Goal: Information Seeking & Learning: Check status

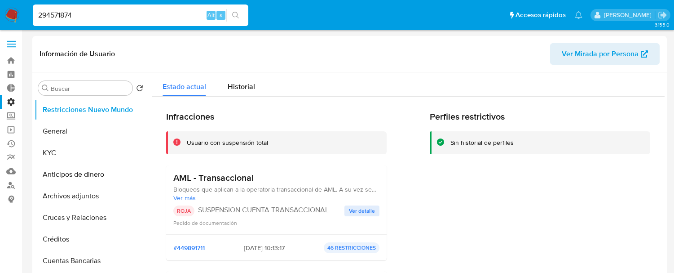
select select "10"
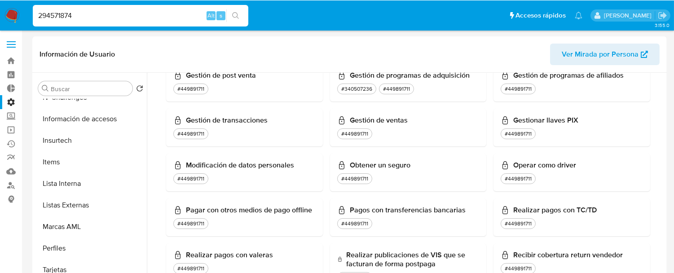
scroll to position [698, 0]
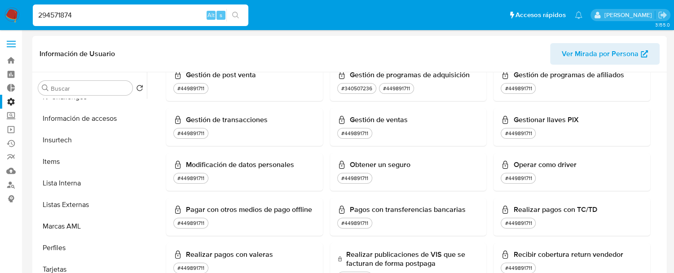
click at [119, 18] on input "294571874" at bounding box center [141, 15] width 216 height 12
paste input "263672480"
click at [119, 18] on input "294571874263672480" at bounding box center [141, 15] width 216 height 12
paste input
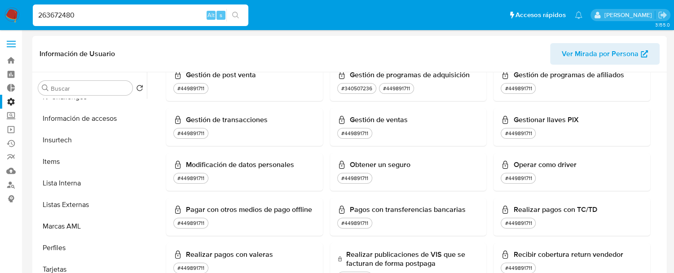
type input "263672480"
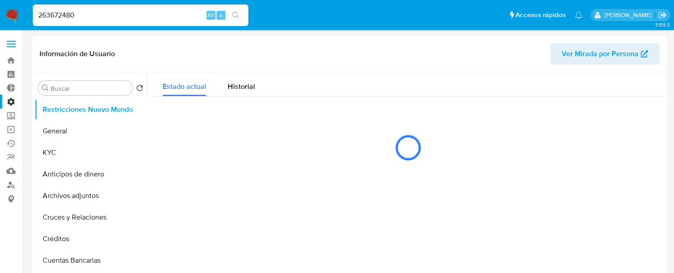
select select "10"
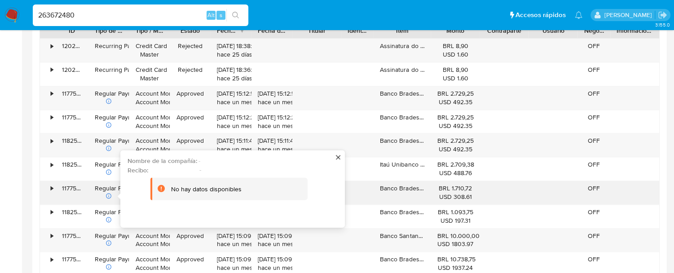
scroll to position [748, 0]
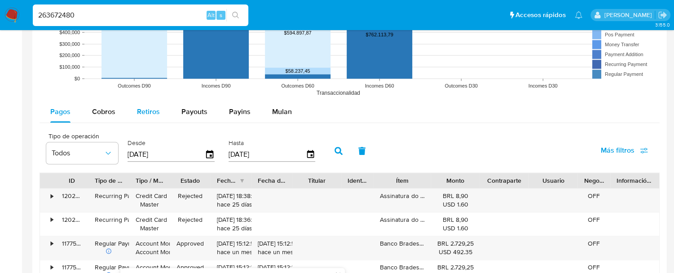
click at [152, 110] on span "Retiros" at bounding box center [148, 111] width 23 height 10
select select "10"
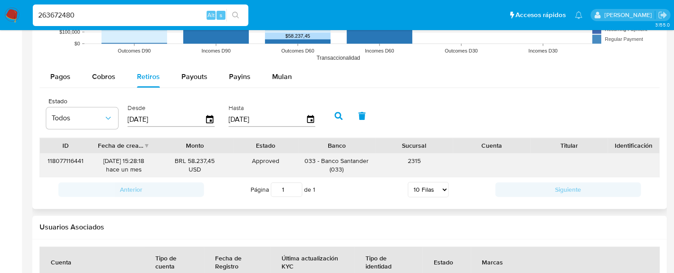
scroll to position [798, 0]
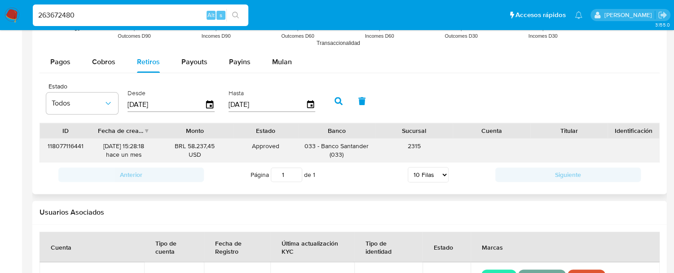
drag, startPoint x: 307, startPoint y: 144, endPoint x: 351, endPoint y: 151, distance: 44.7
click at [351, 151] on div "033 - Banco Santander ( 033 )" at bounding box center [336, 150] width 65 height 17
click at [258, 146] on div "Approved" at bounding box center [266, 146] width 52 height 9
click at [259, 146] on div "Approved" at bounding box center [266, 146] width 52 height 9
drag, startPoint x: 307, startPoint y: 141, endPoint x: 369, endPoint y: 150, distance: 62.9
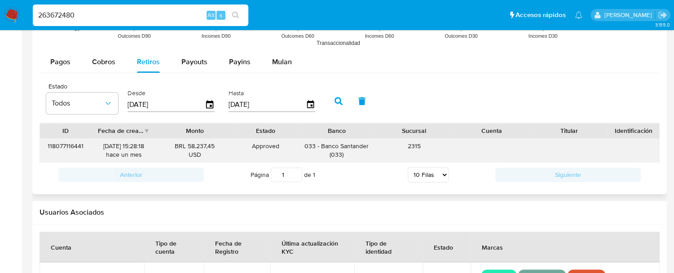
click at [369, 150] on div "033 - Banco Santander ( 033 )" at bounding box center [336, 150] width 77 height 23
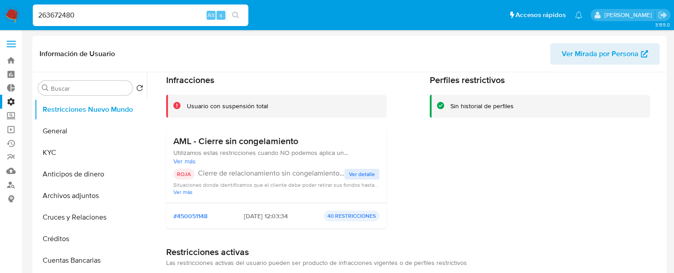
scroll to position [50, 0]
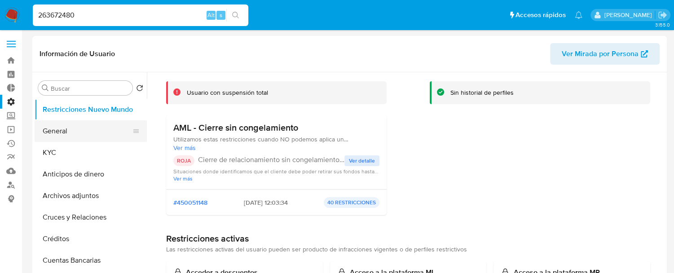
click at [64, 133] on button "General" at bounding box center [87, 131] width 105 height 22
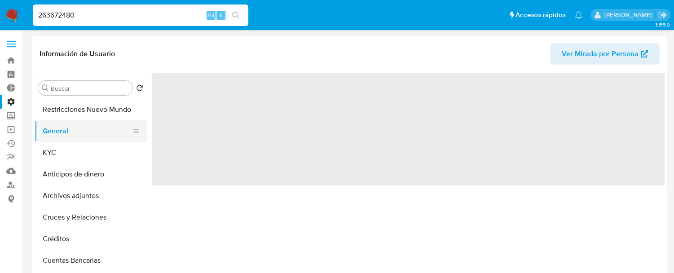
scroll to position [0, 0]
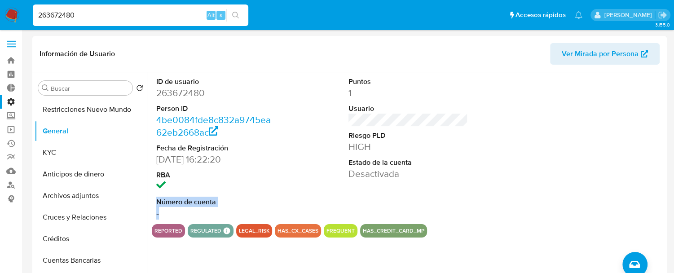
drag, startPoint x: 150, startPoint y: 198, endPoint x: 185, endPoint y: 212, distance: 38.1
click at [185, 212] on div "ID de usuario 263672480 Person ID 4be0084fde8c832a9745ea62eb2668ac Fecha de Reg…" at bounding box center [406, 187] width 518 height 230
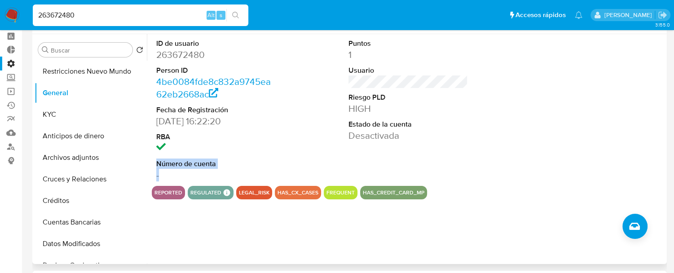
scroll to position [50, 0]
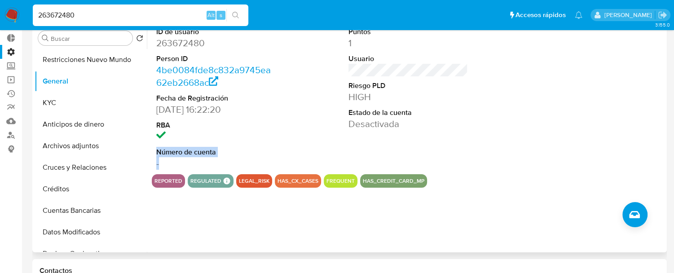
click at [164, 159] on dd "-" at bounding box center [215, 163] width 119 height 13
drag, startPoint x: 154, startPoint y: 153, endPoint x: 164, endPoint y: 159, distance: 11.9
click at [164, 159] on div "ID de usuario 263672480 Person ID 4be0084fde8c832a9745ea62eb2668ac Fecha de Reg…" at bounding box center [216, 98] width 128 height 152
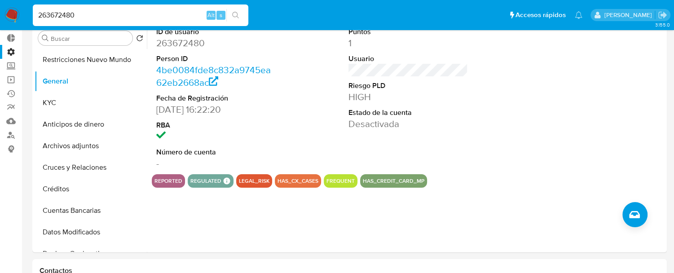
click at [84, 14] on input "263672480" at bounding box center [141, 15] width 216 height 12
paste input "30585237"
type input "305852370"
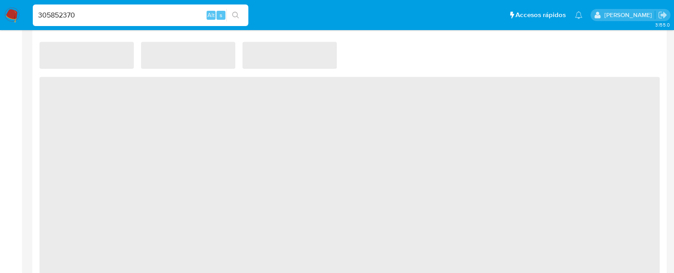
select select "10"
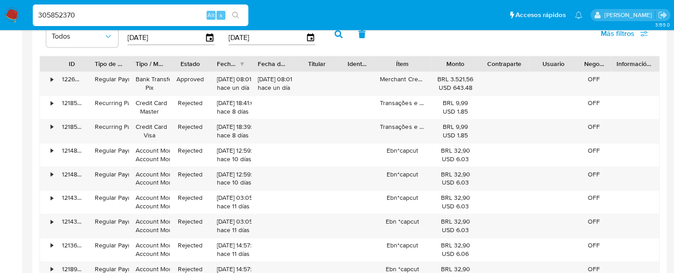
scroll to position [808, 0]
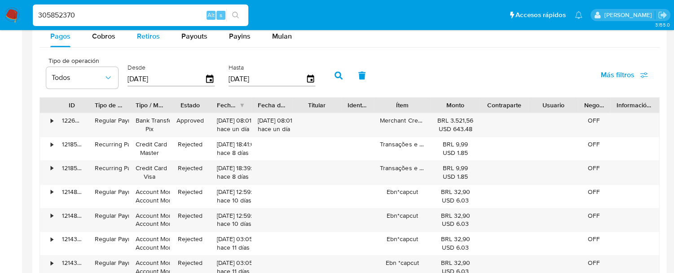
click at [154, 40] on span "Retiros" at bounding box center [148, 36] width 23 height 10
select select "10"
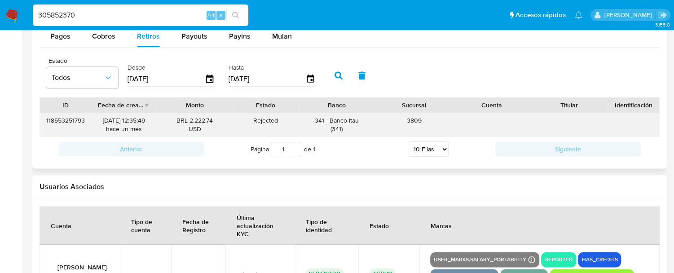
drag, startPoint x: 307, startPoint y: 119, endPoint x: 349, endPoint y: 131, distance: 43.5
click at [349, 131] on div "341 - Banco Itau ( 341 )" at bounding box center [336, 124] width 65 height 17
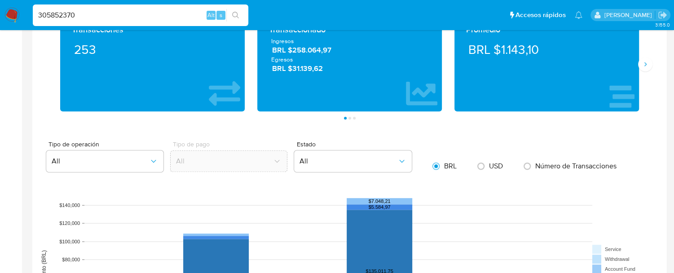
scroll to position [409, 0]
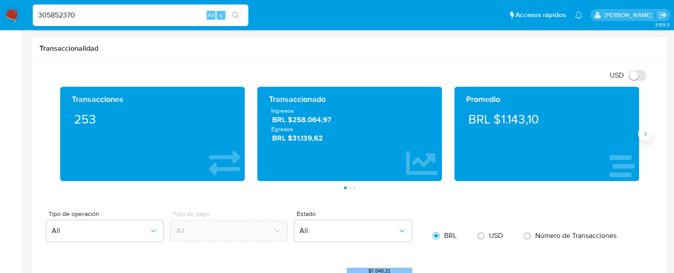
click at [644, 132] on icon "Siguiente" at bounding box center [645, 133] width 7 height 7
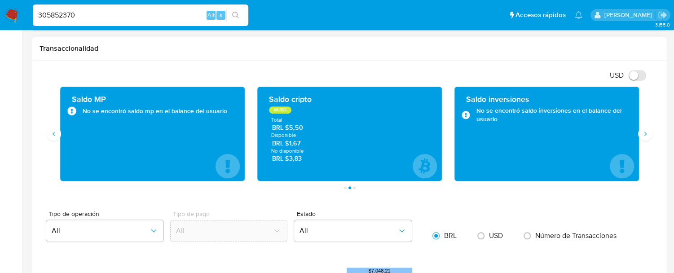
drag, startPoint x: 90, startPoint y: 120, endPoint x: 207, endPoint y: 119, distance: 116.8
click at [207, 119] on div "Saldo MP No se encontró saldo mp en el balance del usuario" at bounding box center [152, 134] width 170 height 80
click at [187, 141] on div "Saldo MP No se encontró saldo mp en el balance del usuario" at bounding box center [152, 134] width 170 height 80
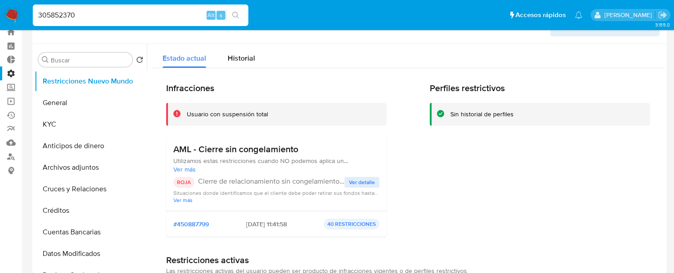
scroll to position [0, 0]
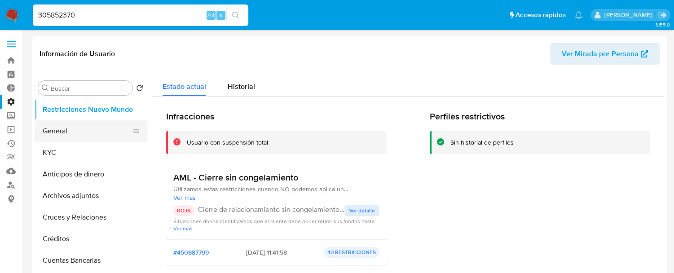
click at [60, 130] on button "General" at bounding box center [87, 131] width 105 height 22
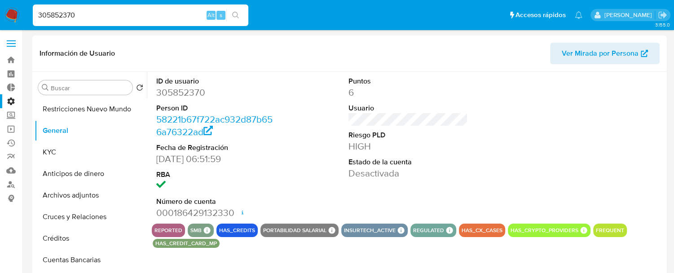
scroll to position [50, 0]
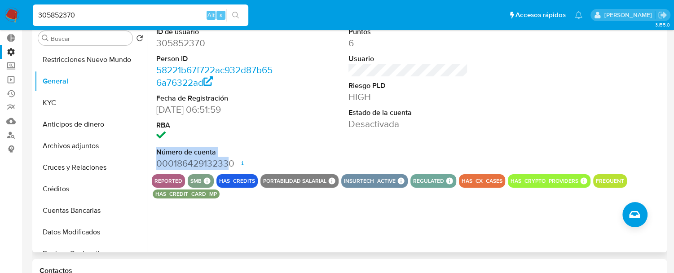
drag, startPoint x: 151, startPoint y: 151, endPoint x: 229, endPoint y: 161, distance: 78.3
click at [229, 161] on div "ID de usuario 305852370 Person ID 58221b67f722ac932d87b656a76322ad Fecha de Reg…" at bounding box center [216, 98] width 128 height 152
click at [163, 165] on dd "000186429132330 Fecha de apertura [DATE] 15:09 Estado ACTIVE" at bounding box center [215, 163] width 119 height 13
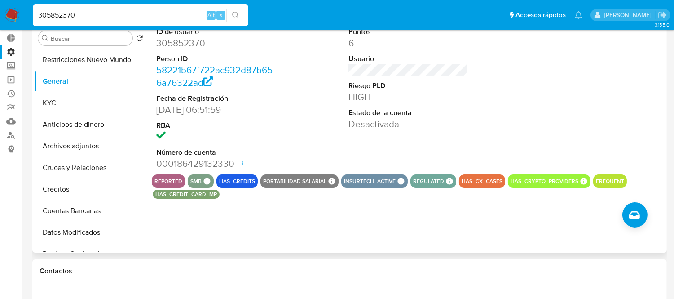
click at [258, 205] on div "ID de usuario 305852370 Person ID 58221b67f722ac932d87b656a76322ad Fecha de Reg…" at bounding box center [406, 137] width 518 height 230
click at [69, 61] on button "Restricciones Nuevo Mundo" at bounding box center [87, 60] width 105 height 22
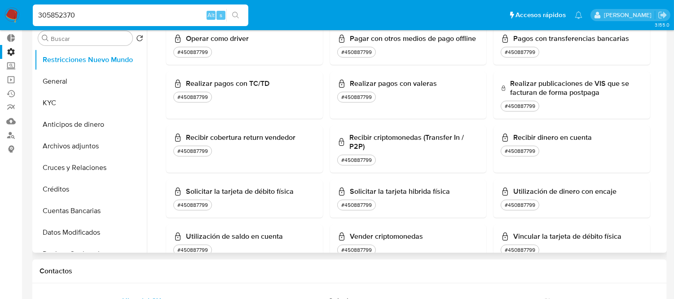
scroll to position [649, 0]
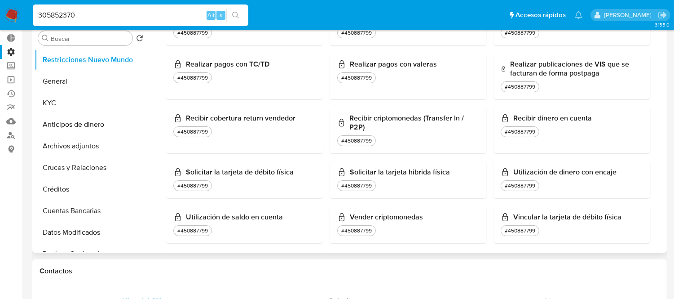
drag, startPoint x: 512, startPoint y: 110, endPoint x: 590, endPoint y: 107, distance: 77.3
click at [590, 114] on h3 "Recibir dinero en cuenta" at bounding box center [572, 118] width 142 height 9
drag, startPoint x: 590, startPoint y: 107, endPoint x: 585, endPoint y: 110, distance: 5.9
click at [585, 114] on h3 "Recibir dinero en cuenta" at bounding box center [572, 118] width 142 height 9
drag, startPoint x: 506, startPoint y: 108, endPoint x: 596, endPoint y: 107, distance: 90.3
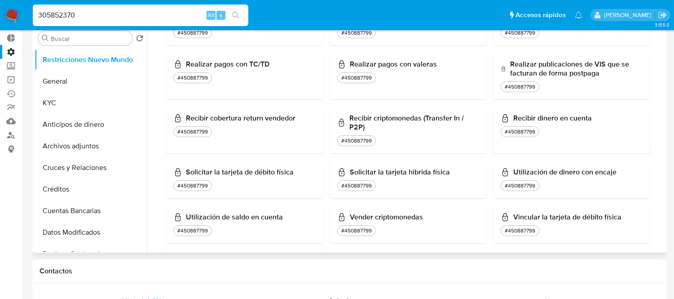
click at [596, 114] on h3 "Recibir dinero en cuenta" at bounding box center [572, 118] width 142 height 9
click at [59, 13] on input "305852370" at bounding box center [141, 15] width 216 height 12
paste input "2295520152"
click at [59, 13] on input "2295520152" at bounding box center [141, 15] width 216 height 12
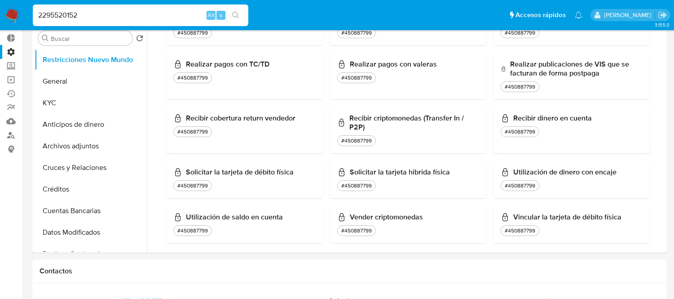
click at [59, 13] on input "2295520152" at bounding box center [141, 15] width 216 height 12
paste input
type input "2295520152"
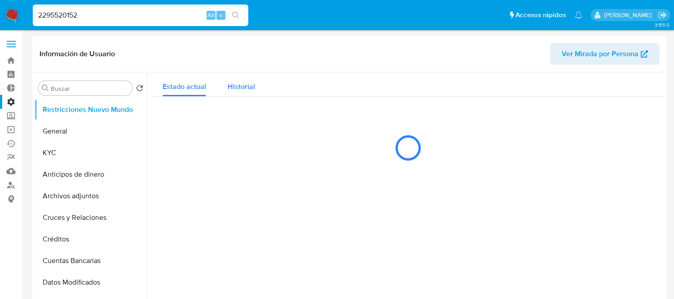
click at [234, 77] on div "Historial" at bounding box center [241, 84] width 27 height 24
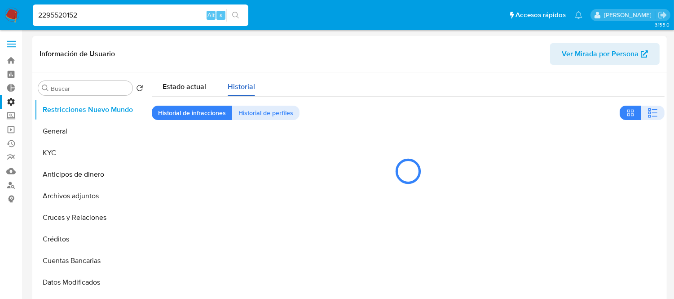
select select "10"
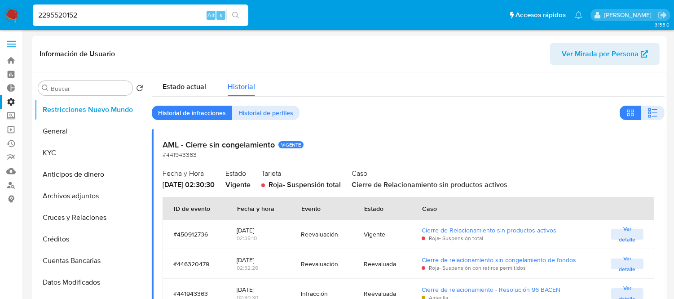
scroll to position [100, 0]
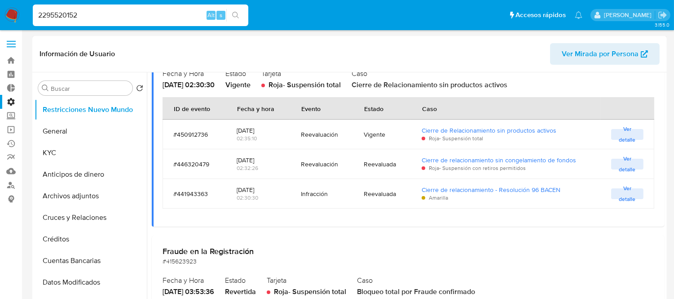
drag, startPoint x: 365, startPoint y: 195, endPoint x: 376, endPoint y: 195, distance: 11.2
click at [376, 195] on div "Reevaluada" at bounding box center [382, 194] width 36 height 8
drag, startPoint x: 270, startPoint y: 191, endPoint x: 254, endPoint y: 189, distance: 16.8
click at [254, 189] on div "[DATE]" at bounding box center [258, 189] width 43 height 8
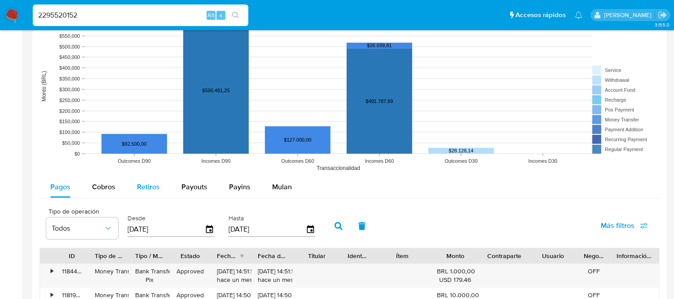
scroll to position [680, 0]
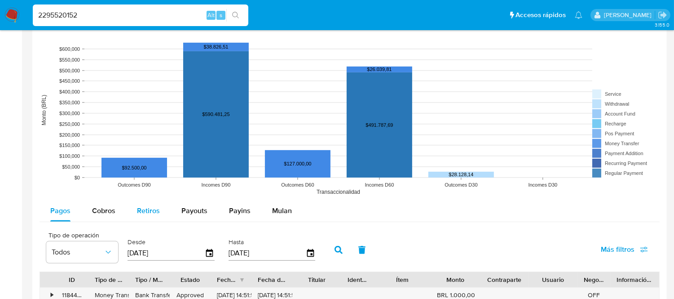
click at [153, 207] on span "Retiros" at bounding box center [148, 210] width 23 height 10
select select "10"
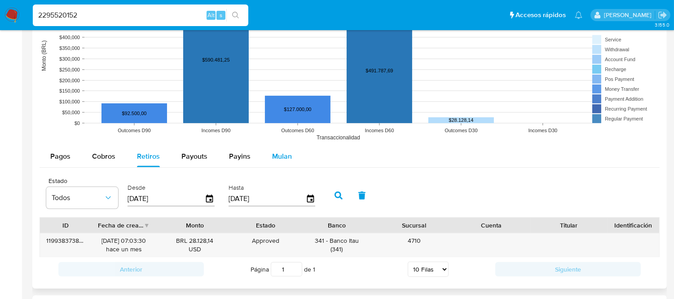
scroll to position [780, 0]
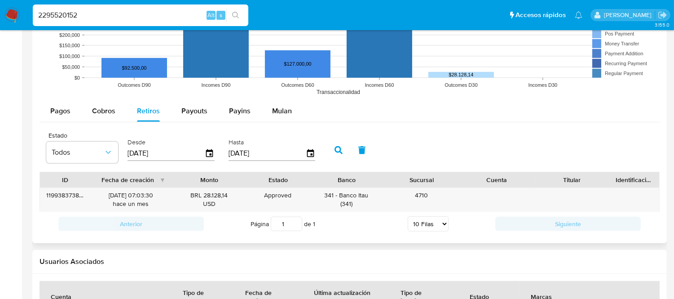
drag, startPoint x: 160, startPoint y: 182, endPoint x: 181, endPoint y: 183, distance: 21.6
click at [180, 183] on div at bounding box center [172, 179] width 16 height 15
drag, startPoint x: 104, startPoint y: 198, endPoint x: 119, endPoint y: 200, distance: 15.9
click at [120, 200] on div "[DATE] 07:03:30 hace un mes" at bounding box center [133, 199] width 74 height 17
click at [275, 194] on div "Approved" at bounding box center [280, 195] width 49 height 9
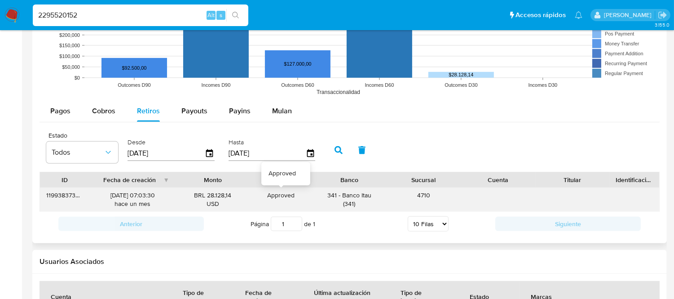
click at [274, 194] on div "Approved" at bounding box center [280, 195] width 49 height 9
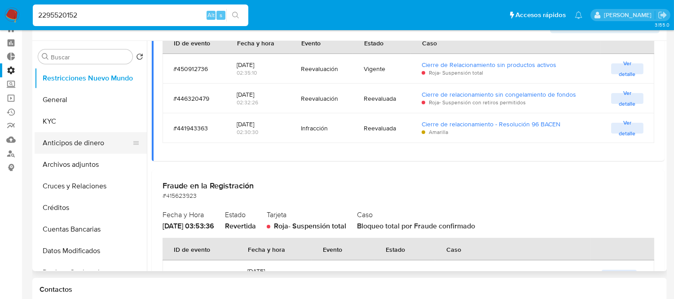
scroll to position [62, 0]
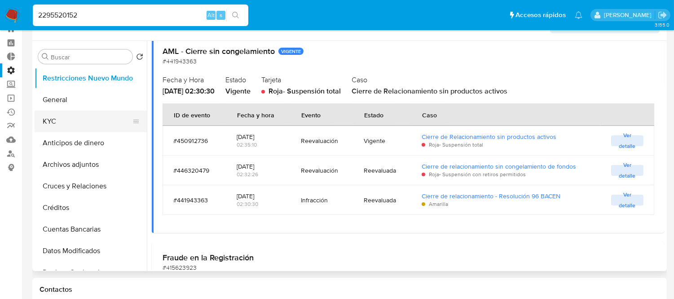
click at [76, 124] on button "KYC" at bounding box center [87, 121] width 105 height 22
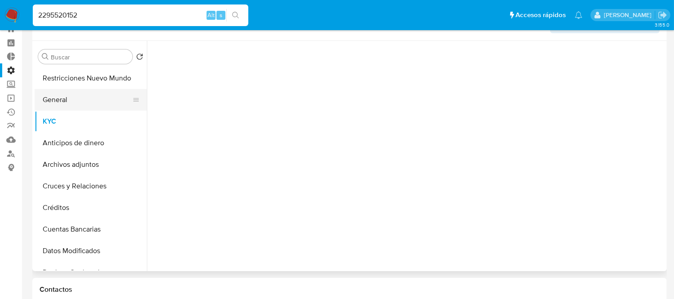
scroll to position [0, 0]
click at [68, 106] on button "General" at bounding box center [87, 100] width 105 height 22
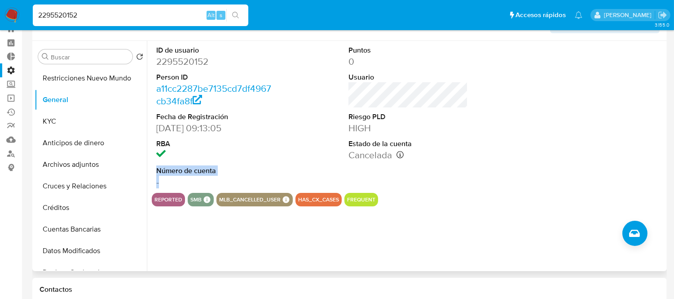
drag, startPoint x: 154, startPoint y: 172, endPoint x: 167, endPoint y: 180, distance: 15.3
click at [167, 180] on div "ID de usuario 2295520152 Person ID a11cc2287be7135cd7df4967cb34fa8f Fecha de Re…" at bounding box center [216, 117] width 128 height 152
click at [100, 83] on button "Restricciones Nuevo Mundo" at bounding box center [87, 78] width 105 height 22
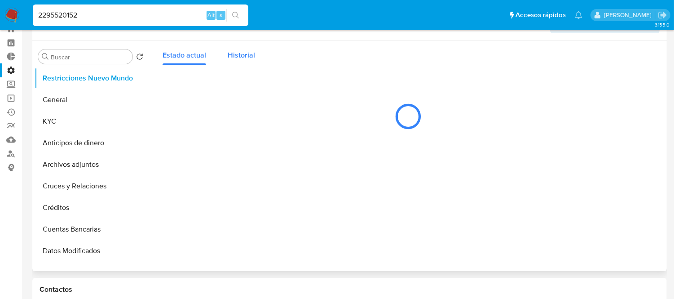
click at [228, 62] on div "Historial" at bounding box center [241, 53] width 27 height 24
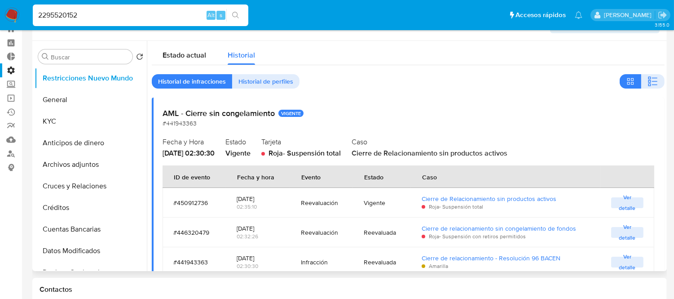
drag, startPoint x: 291, startPoint y: 201, endPoint x: 346, endPoint y: 202, distance: 55.2
click at [346, 202] on td "Reevaluación" at bounding box center [321, 203] width 63 height 30
drag, startPoint x: 254, startPoint y: 195, endPoint x: 236, endPoint y: 194, distance: 18.0
click at [237, 194] on div "[DATE]" at bounding box center [258, 198] width 43 height 8
drag, startPoint x: 304, startPoint y: 151, endPoint x: 536, endPoint y: 155, distance: 232.7
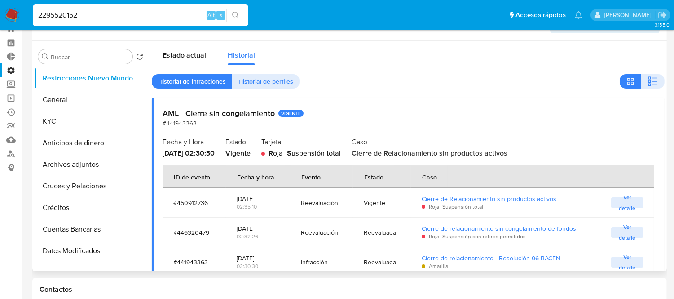
click at [536, 155] on div "Fecha y Hora [DATE] 02:30:30 Estado Vigente Tarjeta Roja - Suspensión total Cas…" at bounding box center [408, 146] width 491 height 23
click at [429, 136] on h2 "Caso" at bounding box center [503, 141] width 302 height 13
click at [104, 13] on input "2295520152" at bounding box center [141, 15] width 216 height 12
paste input "63672480"
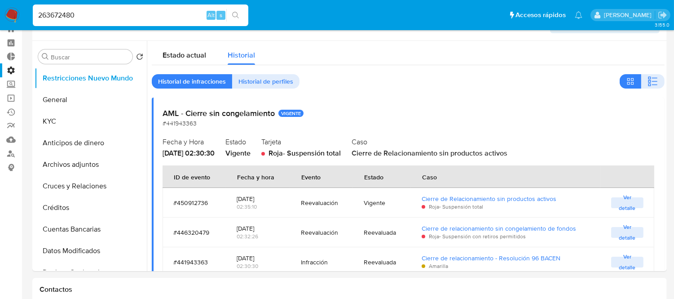
type input "263672480"
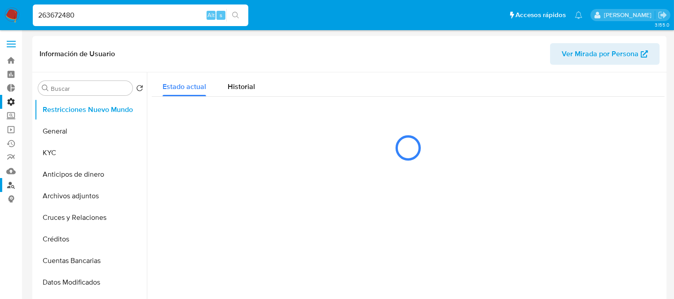
select select "10"
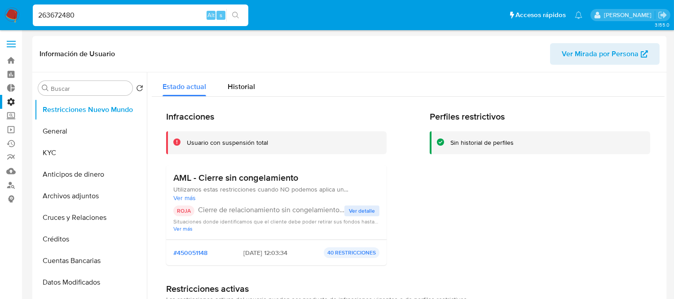
click at [119, 12] on input "263672480" at bounding box center [141, 15] width 216 height 12
paste input "30585237"
type input "305852370"
select select "10"
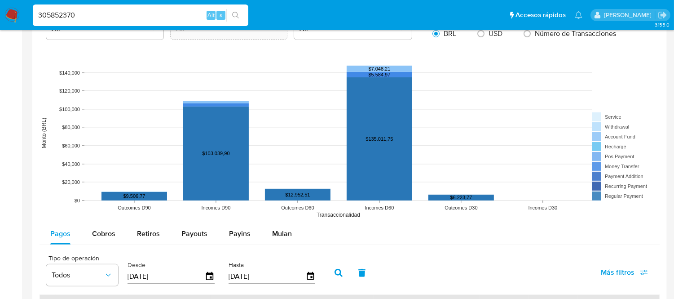
scroll to position [748, 0]
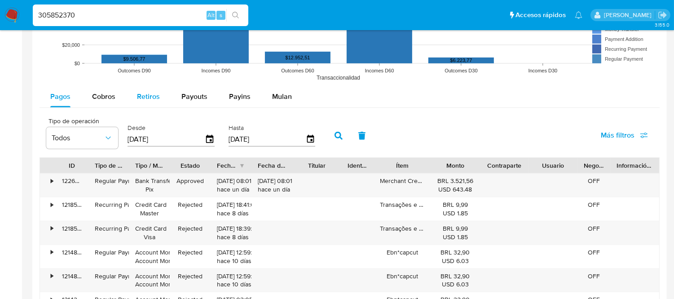
click at [158, 91] on div "Retiros" at bounding box center [148, 97] width 23 height 22
select select "10"
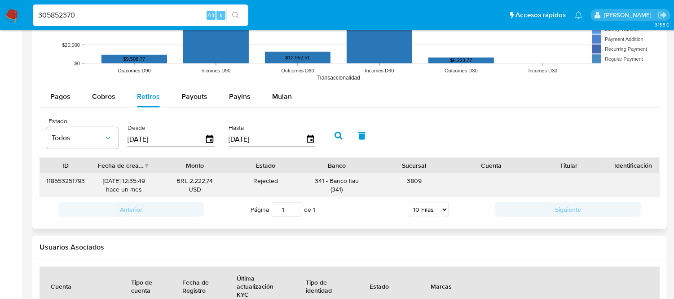
drag, startPoint x: 100, startPoint y: 181, endPoint x: 114, endPoint y: 181, distance: 13.9
click at [114, 181] on div "[DATE] 12:35:49 hace un mes" at bounding box center [124, 185] width 52 height 17
click at [158, 186] on div "BRL 2.222,74 USD" at bounding box center [194, 184] width 77 height 23
click at [104, 100] on span "Cobros" at bounding box center [103, 96] width 23 height 10
select select "10"
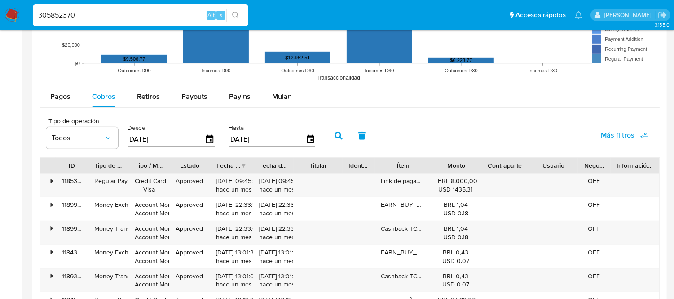
drag, startPoint x: 256, startPoint y: 168, endPoint x: 266, endPoint y: 168, distance: 9.9
click at [261, 168] on div at bounding box center [253, 165] width 16 height 15
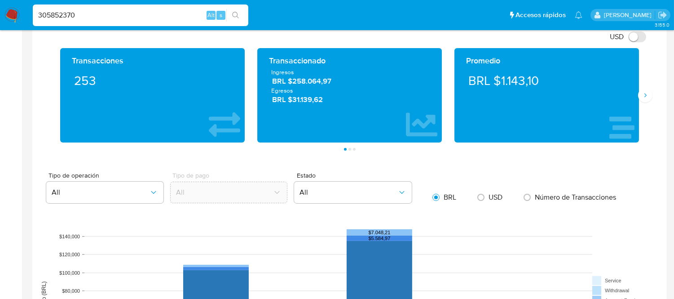
scroll to position [399, 0]
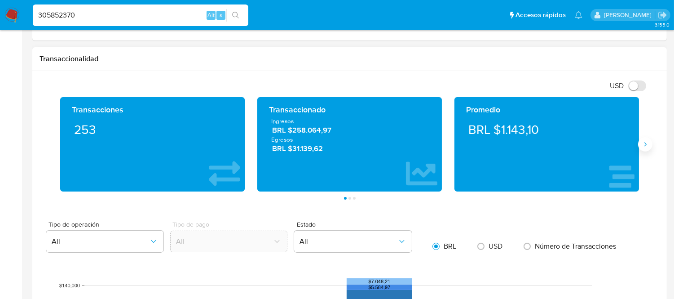
click at [647, 140] on button "Siguiente" at bounding box center [645, 144] width 14 height 14
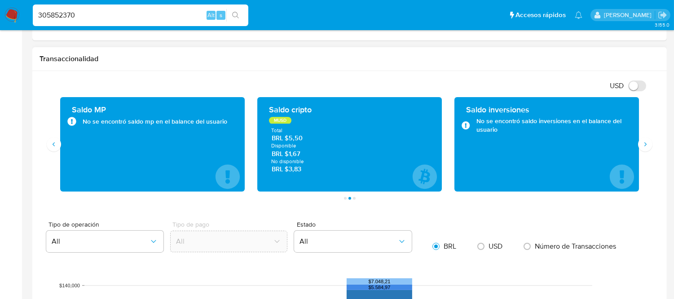
click at [635, 88] on input "USD" at bounding box center [637, 85] width 18 height 11
checkbox input "false"
